Goal: Complete application form

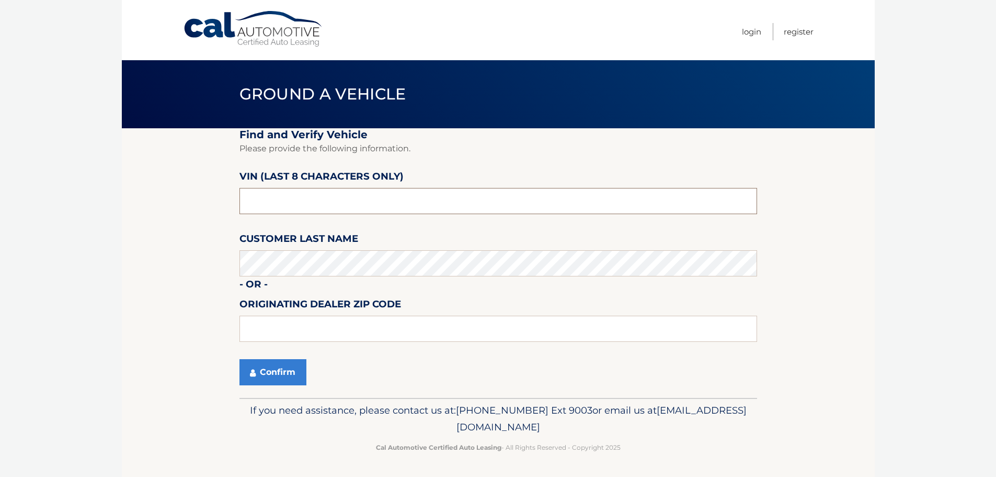
click at [340, 195] on input "text" at bounding box center [499, 201] width 518 height 26
type input "NM166848"
click at [278, 371] on button "Confirm" at bounding box center [273, 372] width 67 height 26
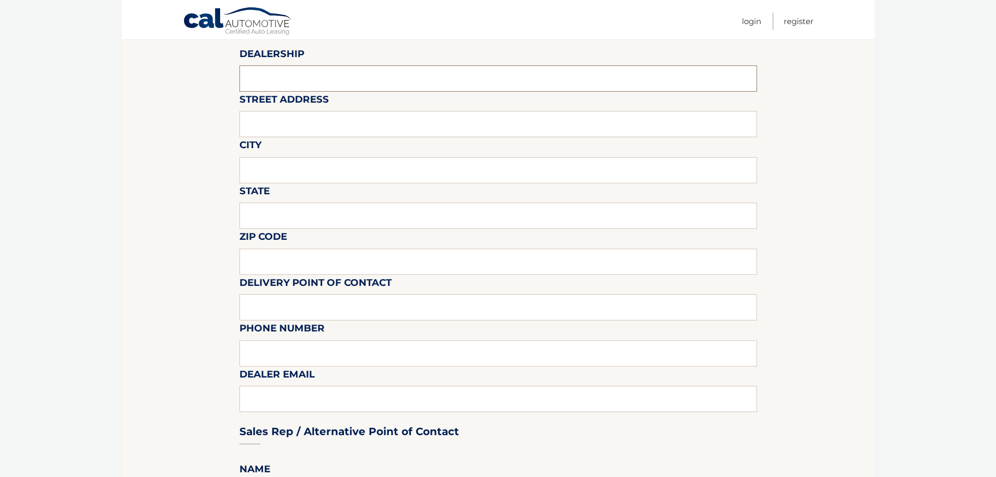
click at [304, 68] on input "text" at bounding box center [499, 78] width 518 height 26
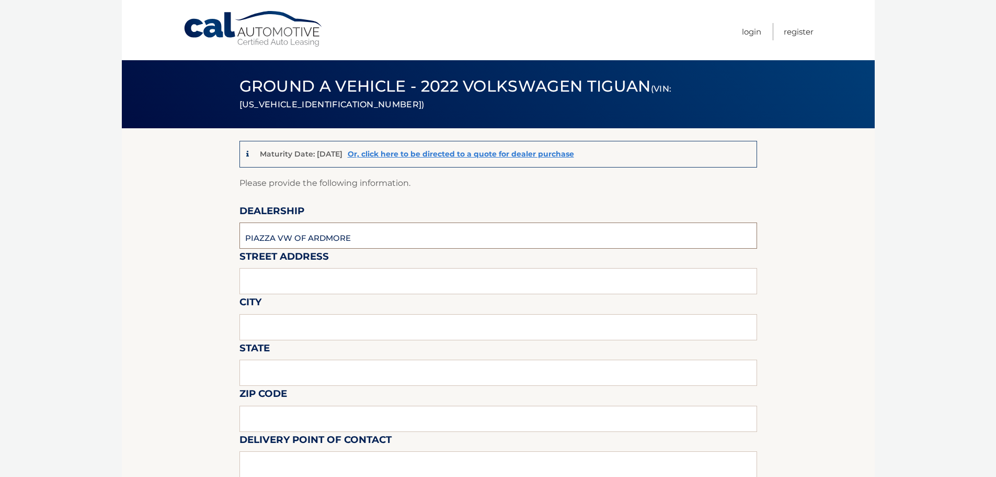
type input "PIAZZA VW OF ARDMORE"
type input "[STREET_ADDRESS]"
type input "ARDMORE"
type input "O"
type input "PA"
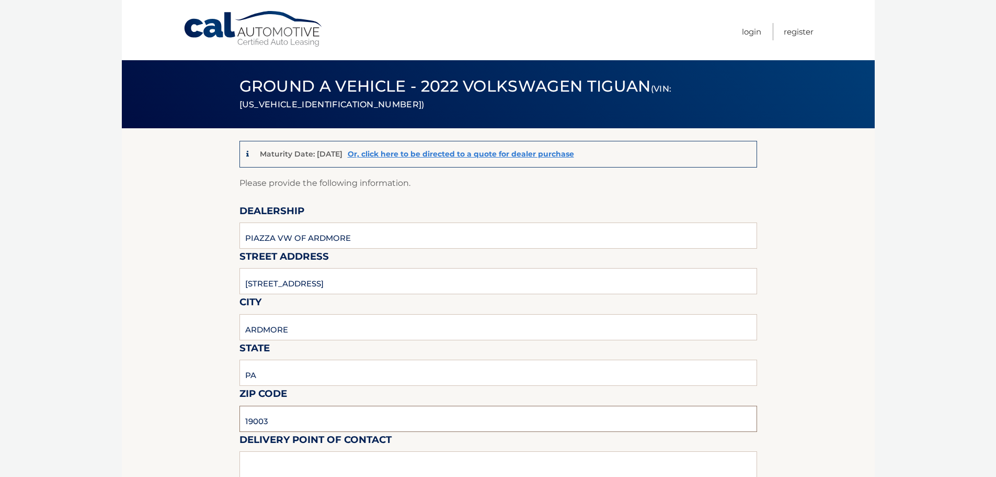
type input "19003"
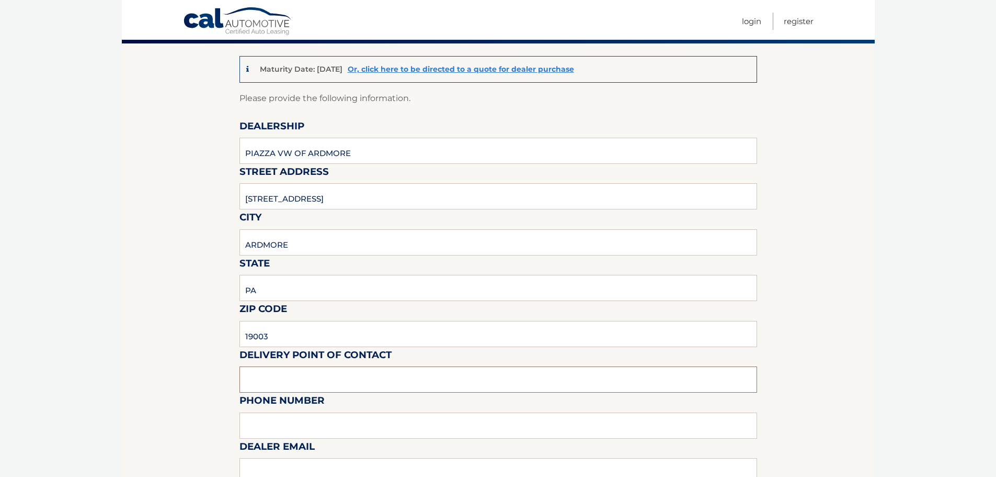
scroll to position [262, 0]
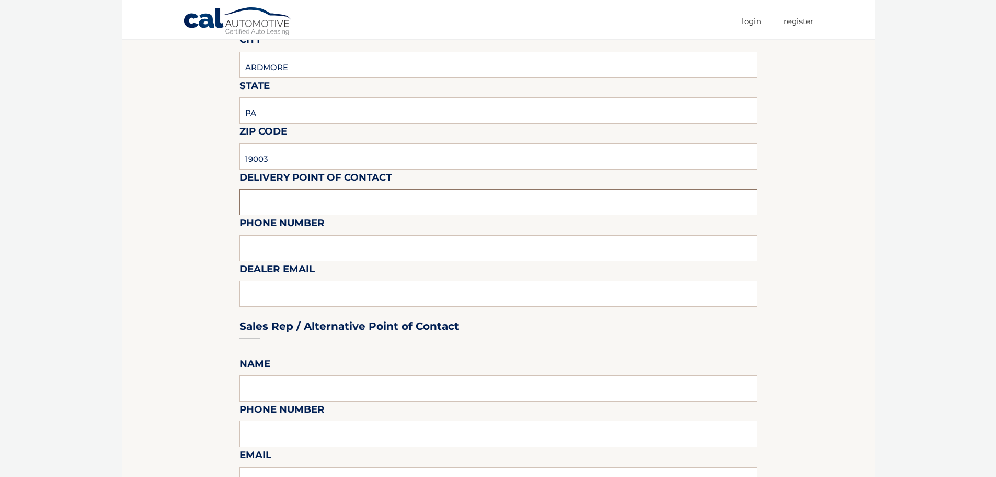
click at [312, 202] on input "text" at bounding box center [499, 202] width 518 height 26
type input "[PERSON_NAME]"
type input "2678479305"
drag, startPoint x: 318, startPoint y: 298, endPoint x: 315, endPoint y: 292, distance: 6.3
click at [318, 296] on div "Sales Rep / Alternative Point of Contact" at bounding box center [499, 306] width 518 height 74
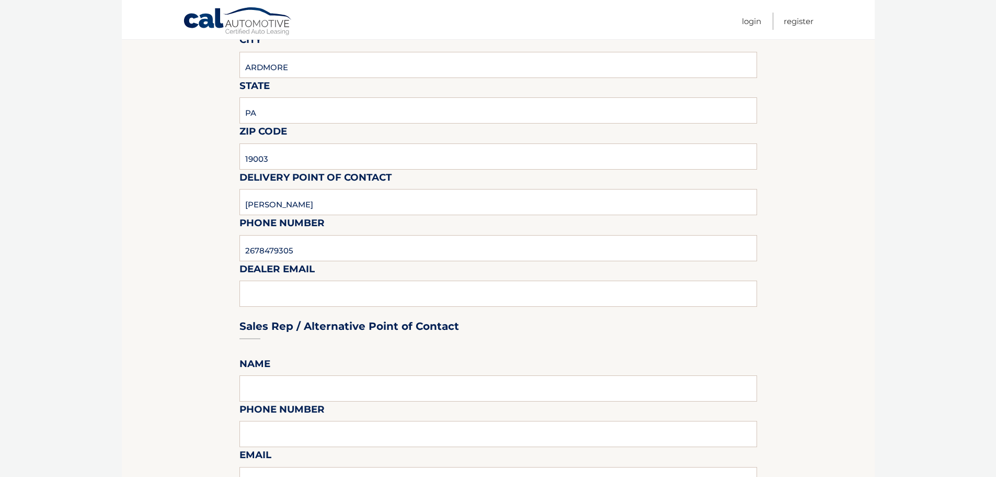
drag, startPoint x: 241, startPoint y: 303, endPoint x: 288, endPoint y: 298, distance: 47.4
click at [258, 301] on div "Sales Rep / Alternative Point of Contact" at bounding box center [499, 306] width 518 height 74
click at [287, 297] on div "Sales Rep / Alternative Point of Contact" at bounding box center [499, 306] width 518 height 74
drag, startPoint x: 313, startPoint y: 302, endPoint x: 342, endPoint y: 247, distance: 62.5
click at [313, 300] on div "Sales Rep / Alternative Point of Contact" at bounding box center [499, 306] width 518 height 74
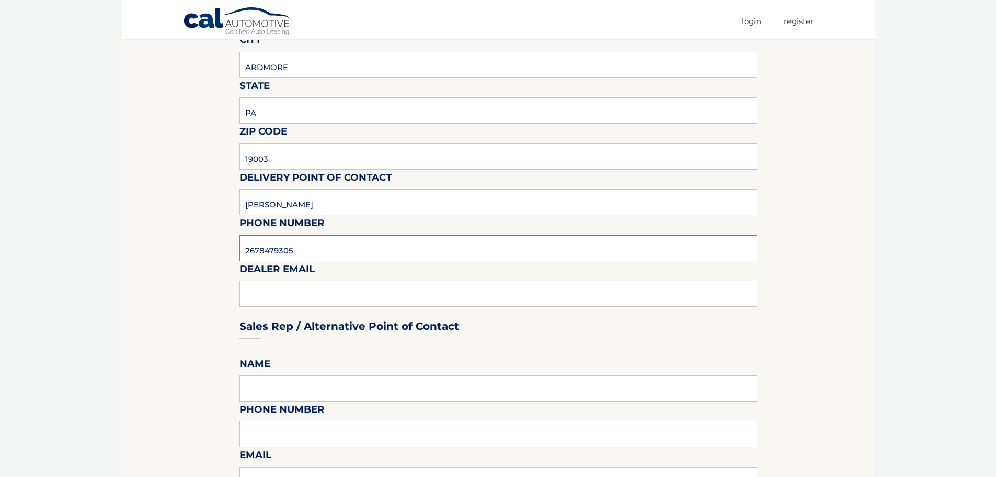
click at [344, 245] on input "2678479305" at bounding box center [499, 248] width 518 height 26
click at [298, 289] on div "Sales Rep / Alternative Point of Contact" at bounding box center [499, 306] width 518 height 74
click at [286, 292] on div "Sales Rep / Alternative Point of Contact" at bounding box center [499, 306] width 518 height 74
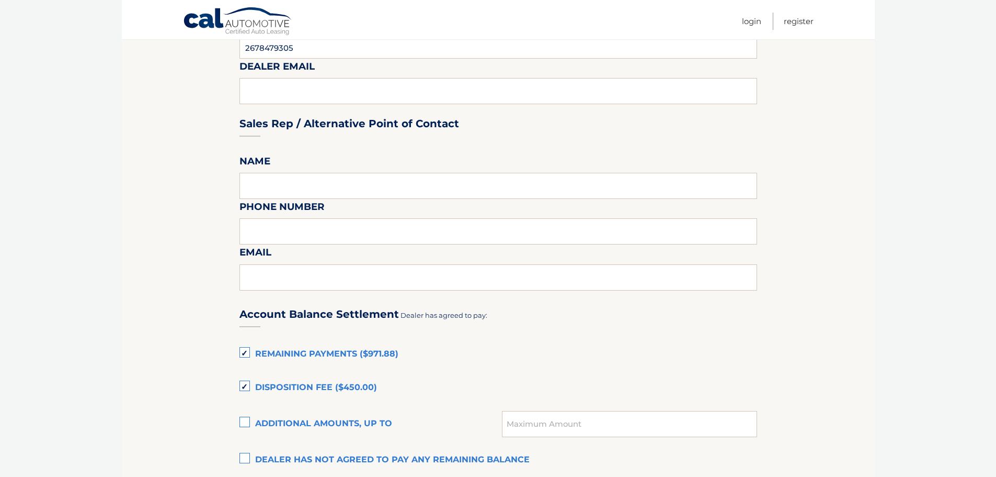
scroll to position [367, 0]
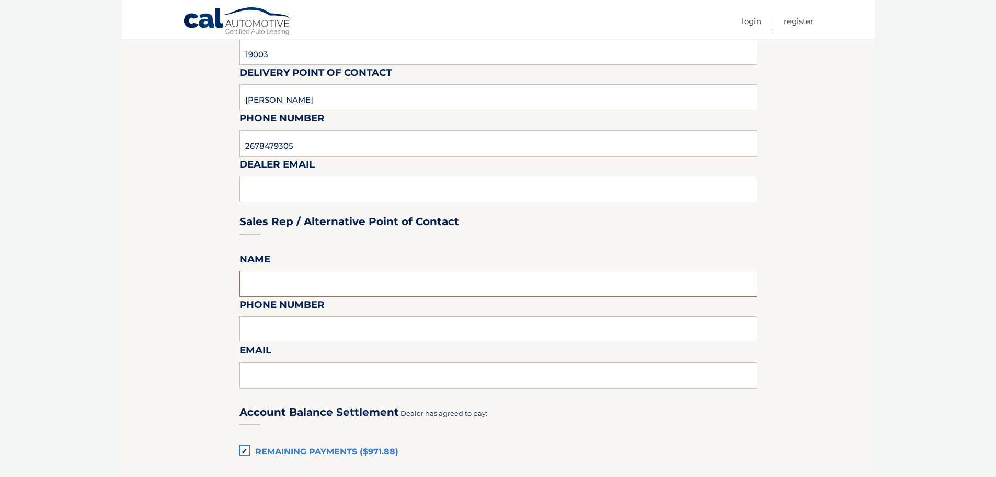
click at [280, 276] on input "text" at bounding box center [499, 283] width 518 height 26
type input "[PERSON_NAME]"
type input "6108968600"
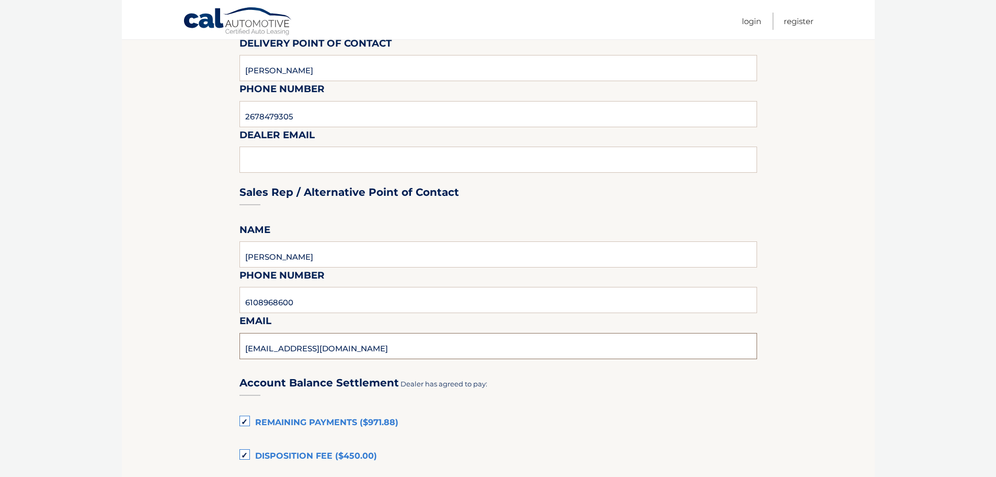
scroll to position [681, 0]
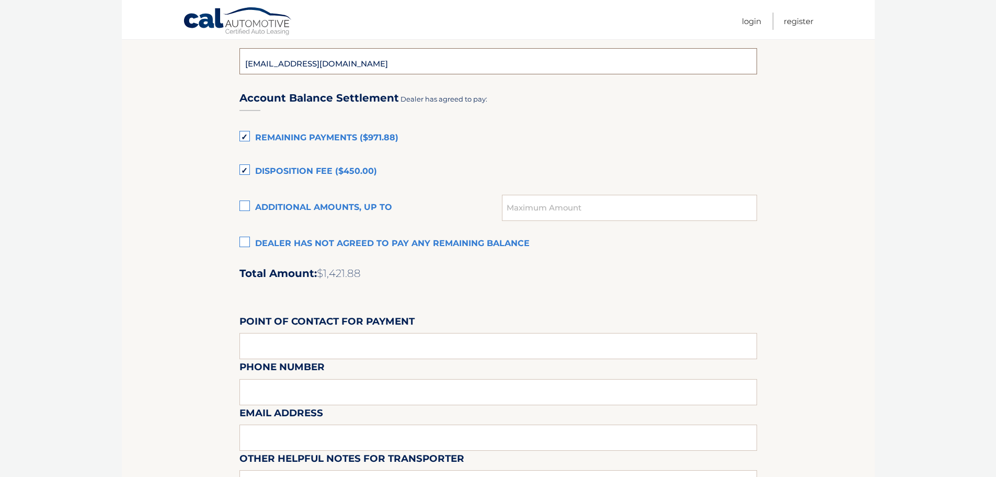
type input "[EMAIL_ADDRESS][DOMAIN_NAME]"
click at [244, 139] on label "Remaining Payments ($971.88)" at bounding box center [499, 138] width 518 height 21
click at [0, 0] on input "Remaining Payments ($971.88)" at bounding box center [0, 0] width 0 height 0
click at [244, 169] on label "Disposition Fee ($450.00)" at bounding box center [499, 171] width 518 height 21
click at [0, 0] on input "Disposition Fee ($450.00)" at bounding box center [0, 0] width 0 height 0
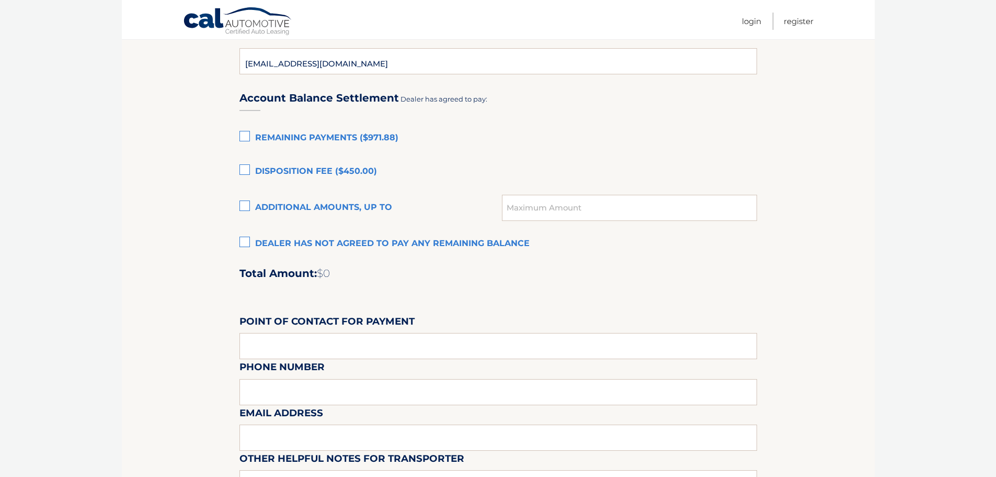
click at [246, 244] on label "Dealer has not agreed to pay any remaining balance" at bounding box center [499, 243] width 518 height 21
click at [0, 0] on input "Dealer has not agreed to pay any remaining balance" at bounding box center [0, 0] width 0 height 0
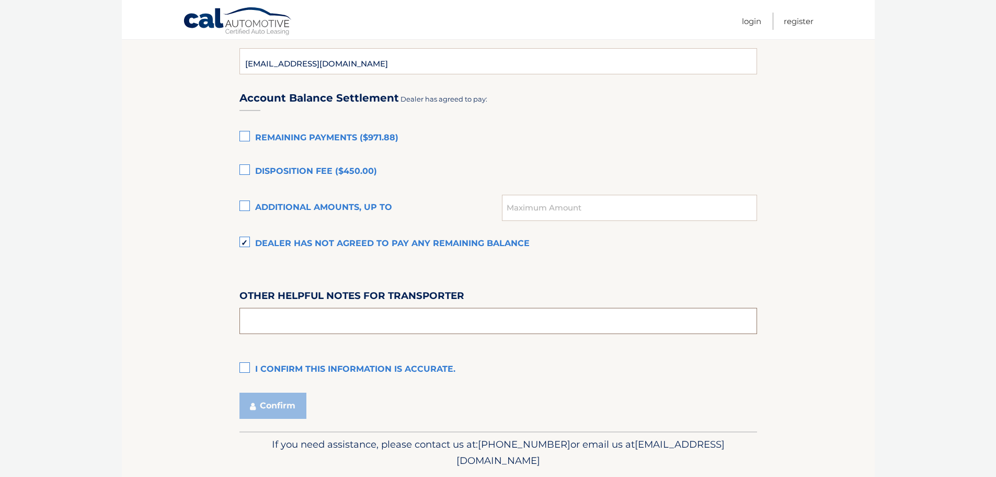
click at [405, 326] on input "text" at bounding box center [499, 321] width 518 height 26
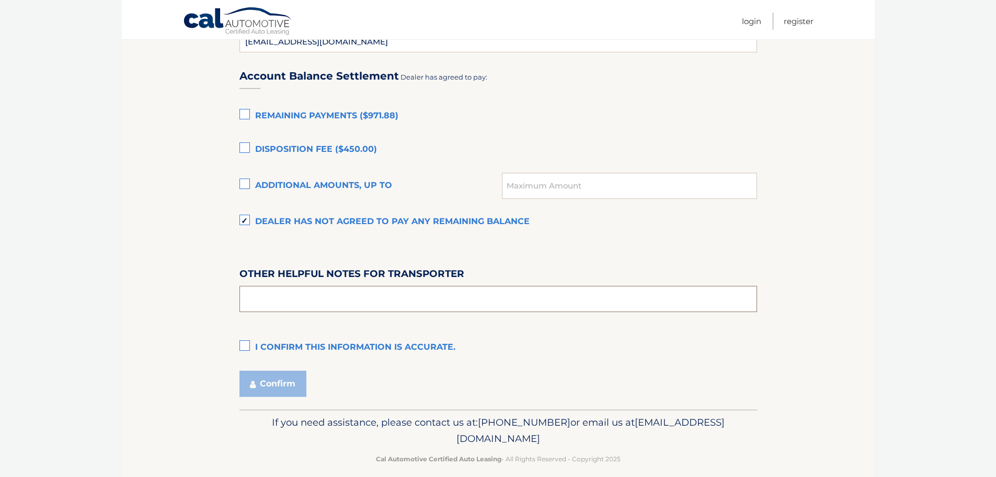
scroll to position [715, 0]
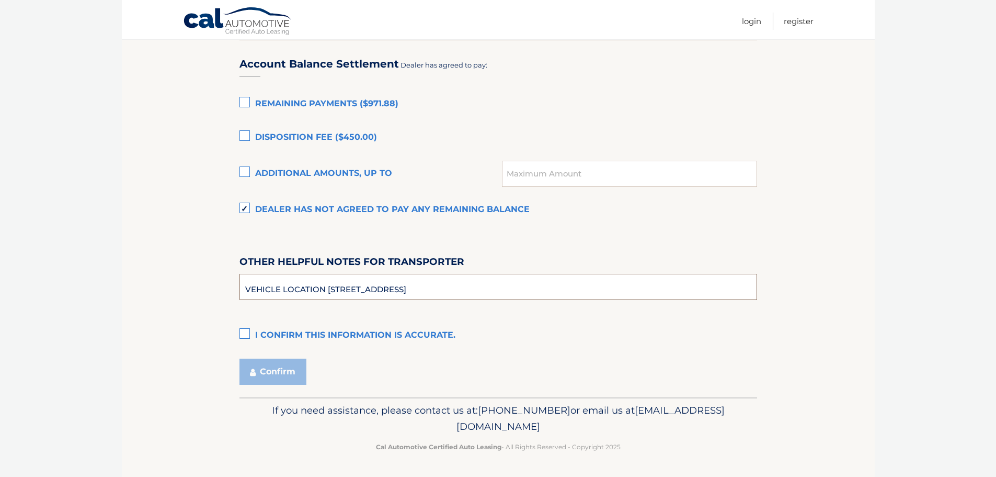
type input "VEHICLE LOCATION [STREET_ADDRESS]"
click at [244, 328] on label "I confirm this information is accurate." at bounding box center [499, 335] width 518 height 21
click at [0, 0] on input "I confirm this information is accurate." at bounding box center [0, 0] width 0 height 0
click at [275, 370] on button "Confirm" at bounding box center [273, 371] width 67 height 26
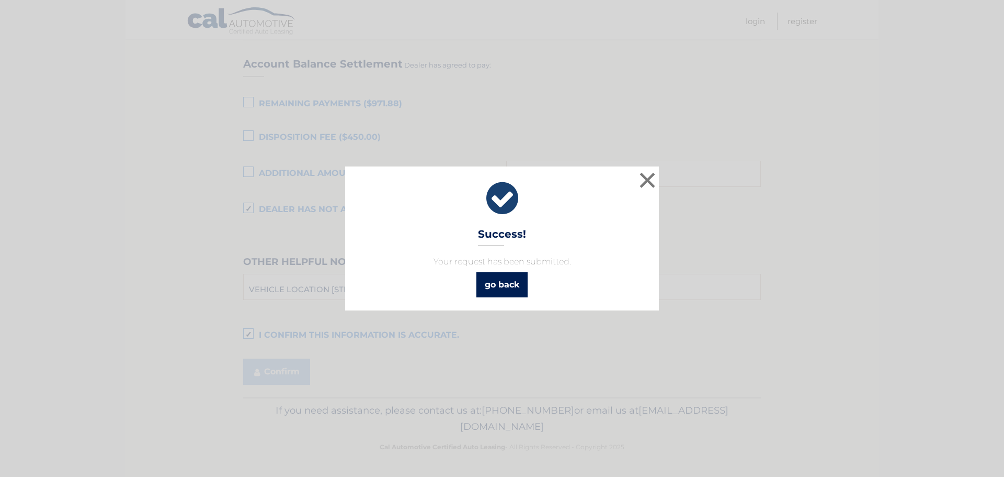
click at [509, 285] on link "go back" at bounding box center [502, 284] width 51 height 25
